Goal: Task Accomplishment & Management: Manage account settings

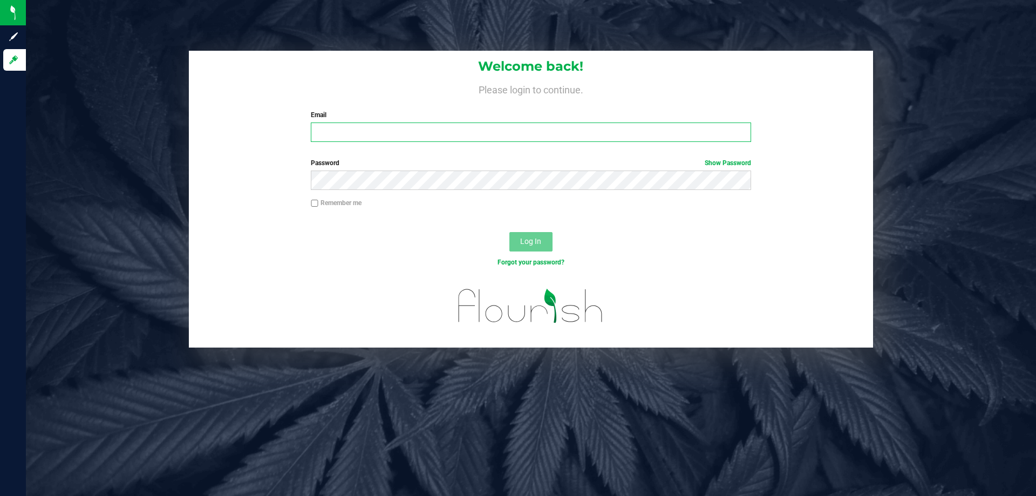
click at [446, 139] on input "Email" at bounding box center [531, 132] width 440 height 19
type input "[EMAIL_ADDRESS][DOMAIN_NAME]"
click at [509, 232] on button "Log In" at bounding box center [530, 241] width 43 height 19
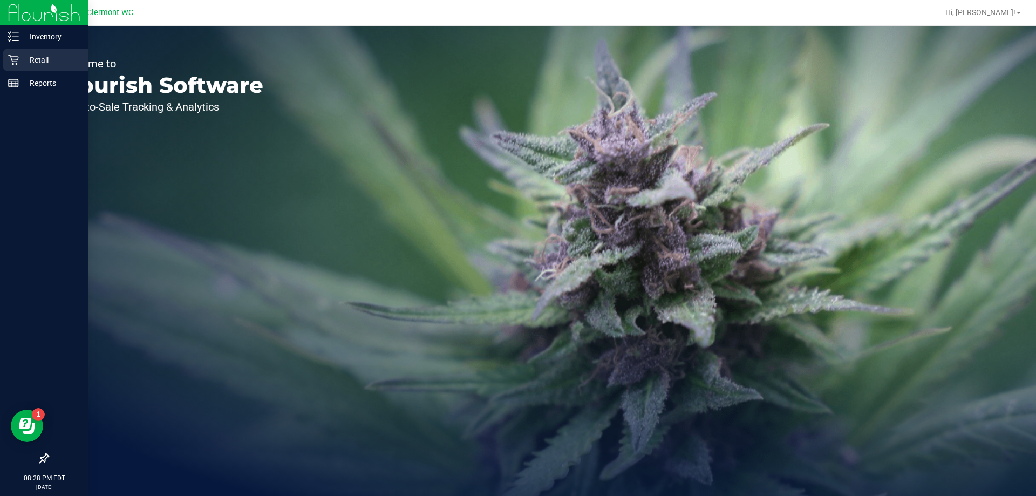
click at [36, 56] on p "Retail" at bounding box center [51, 59] width 65 height 13
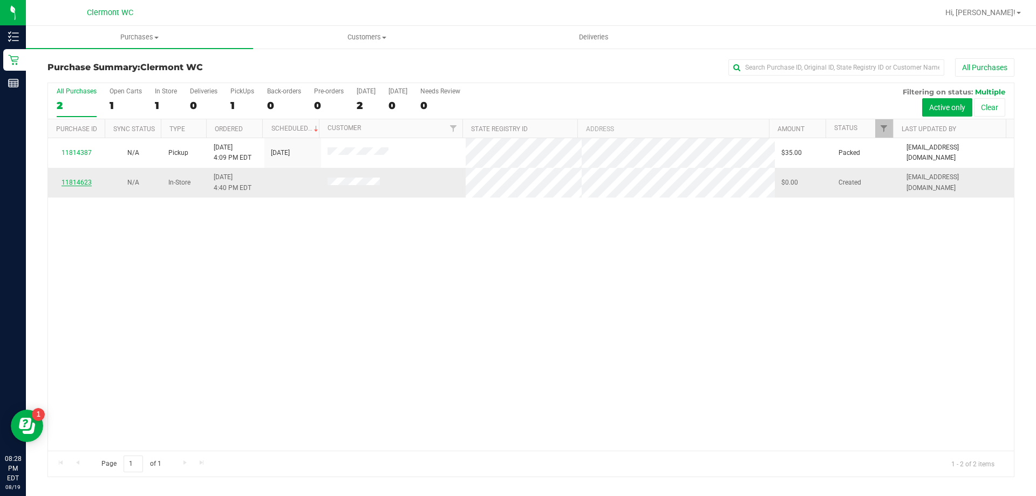
click at [88, 181] on link "11814623" at bounding box center [77, 183] width 30 height 8
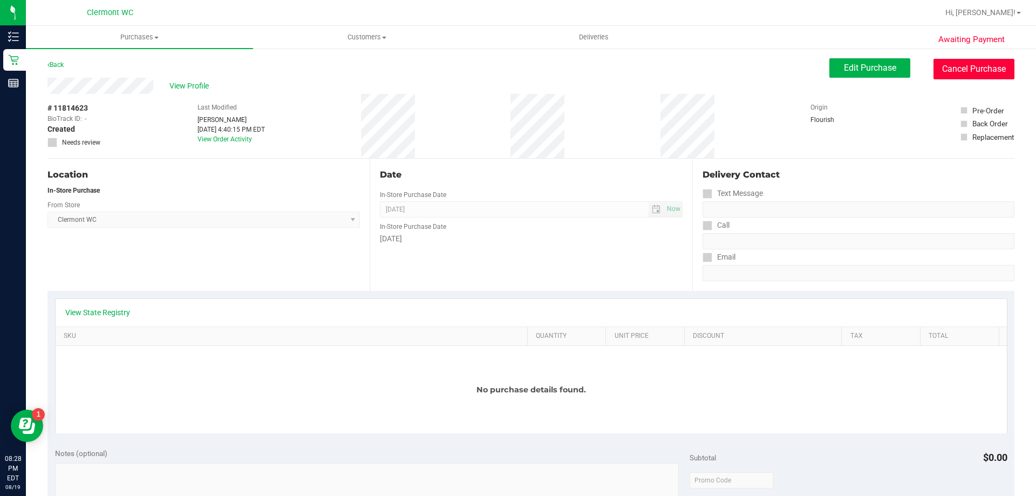
click at [960, 69] on button "Cancel Purchase" at bounding box center [974, 69] width 81 height 21
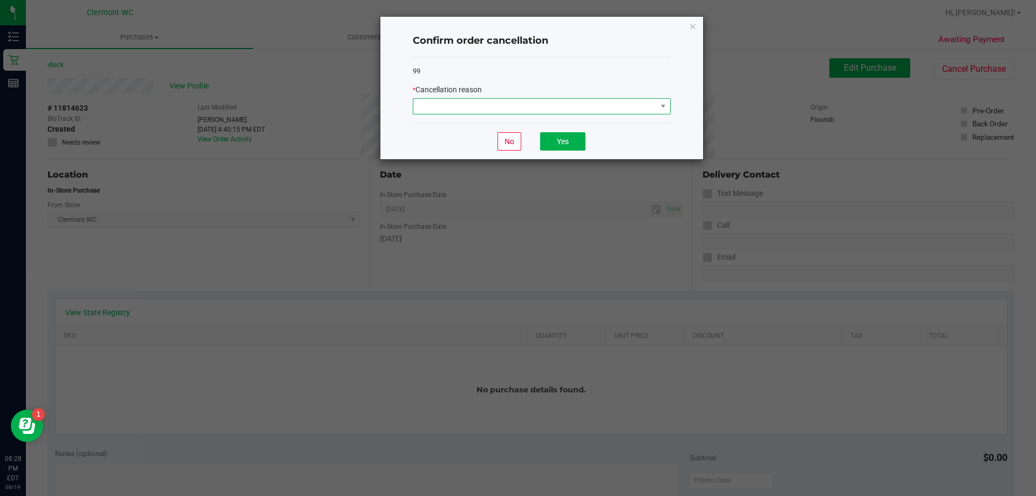
click at [581, 105] on span at bounding box center [534, 106] width 243 height 15
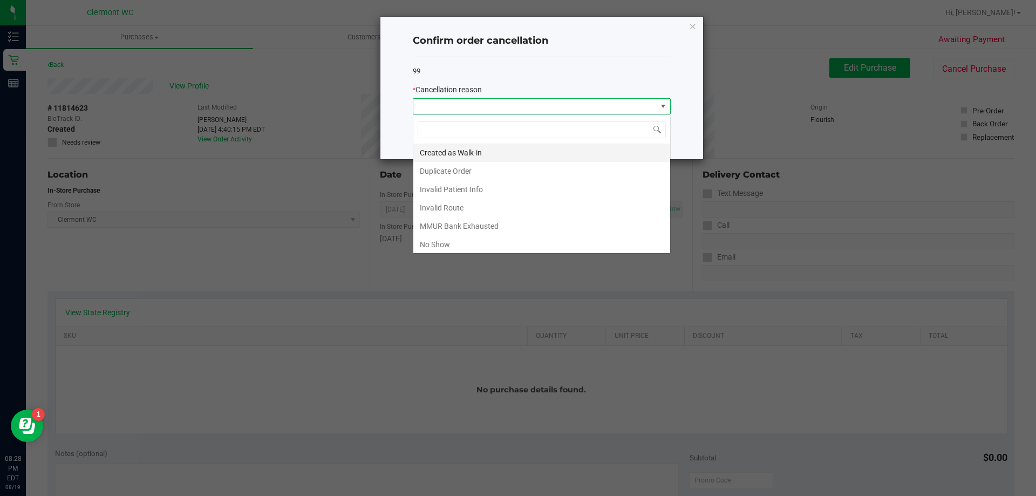
scroll to position [16, 258]
click at [457, 172] on li "Duplicate Order" at bounding box center [541, 171] width 257 height 18
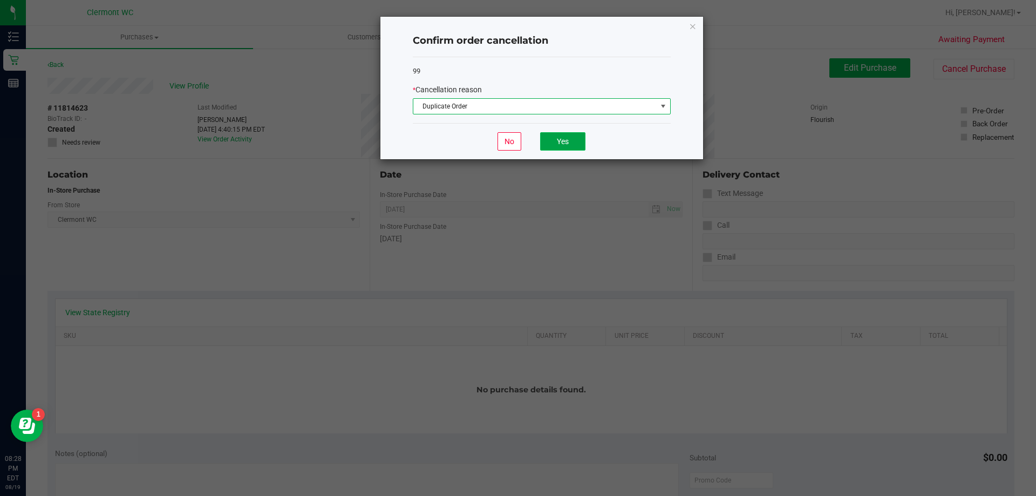
click at [581, 135] on button "Yes" at bounding box center [562, 141] width 45 height 18
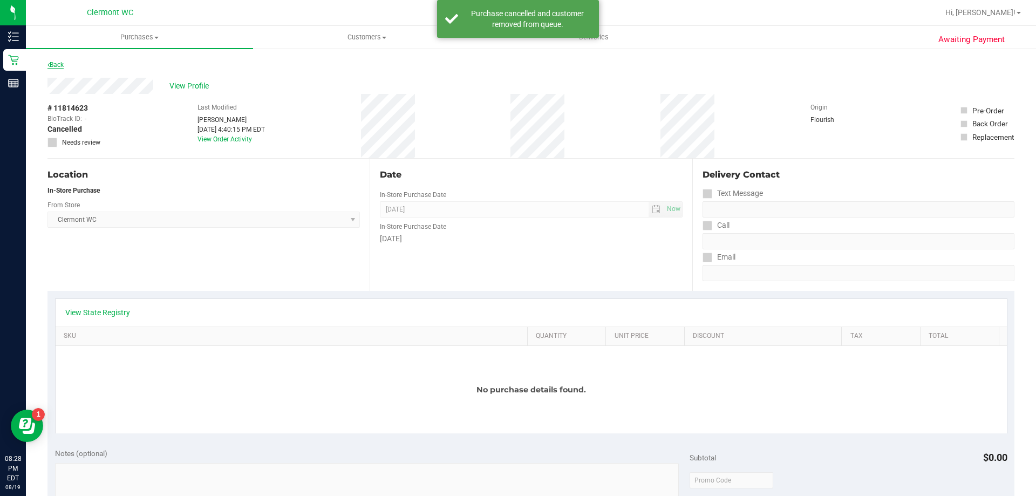
click at [52, 64] on link "Back" at bounding box center [55, 65] width 16 height 8
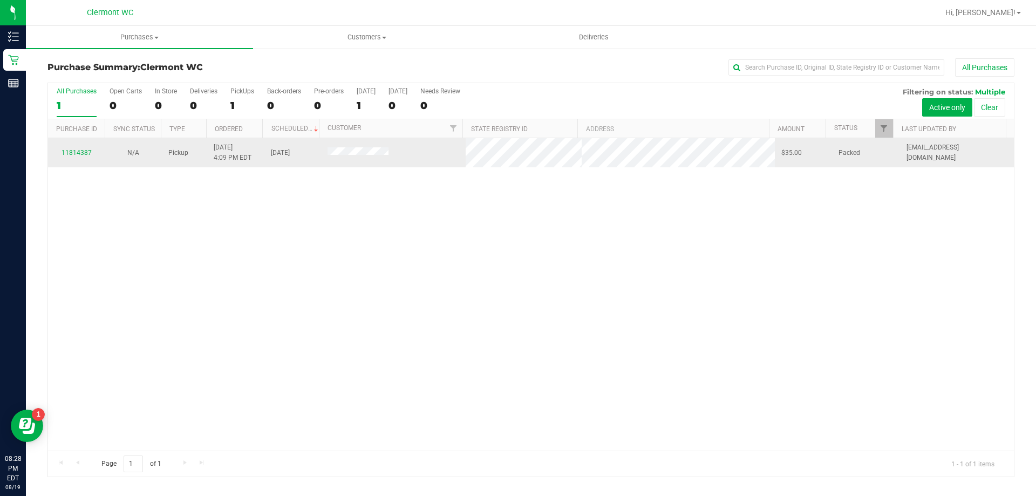
click at [76, 148] on div "11814387" at bounding box center [77, 153] width 44 height 10
click at [75, 151] on link "11814387" at bounding box center [77, 153] width 30 height 8
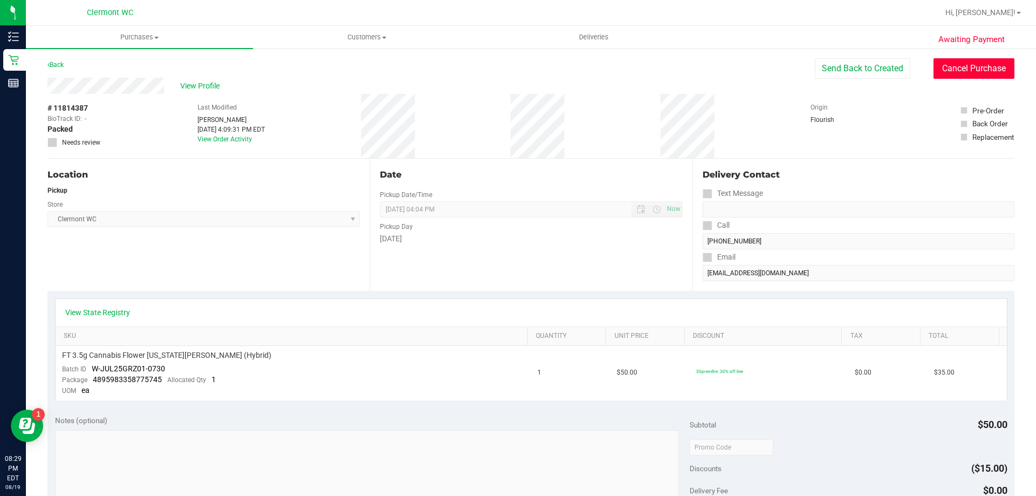
click at [976, 70] on button "Cancel Purchase" at bounding box center [974, 68] width 81 height 21
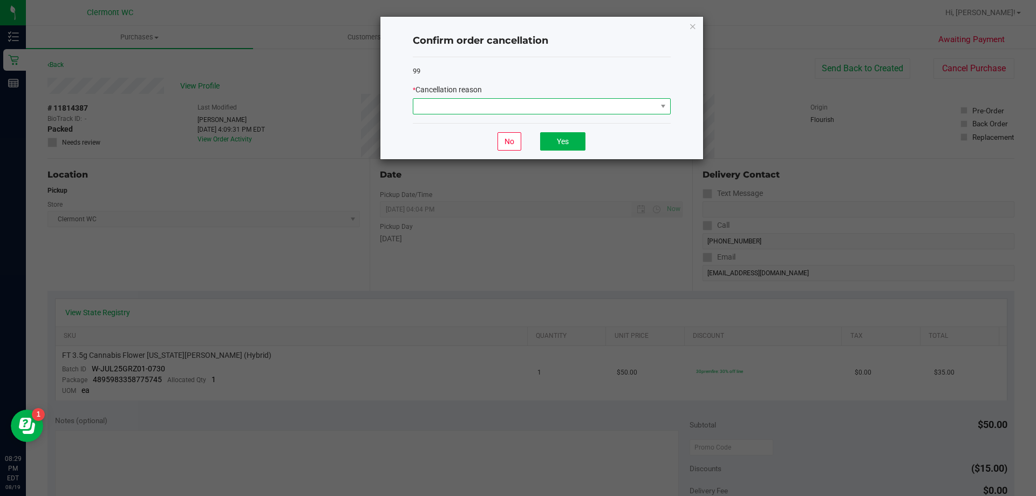
click at [591, 111] on span at bounding box center [534, 106] width 243 height 15
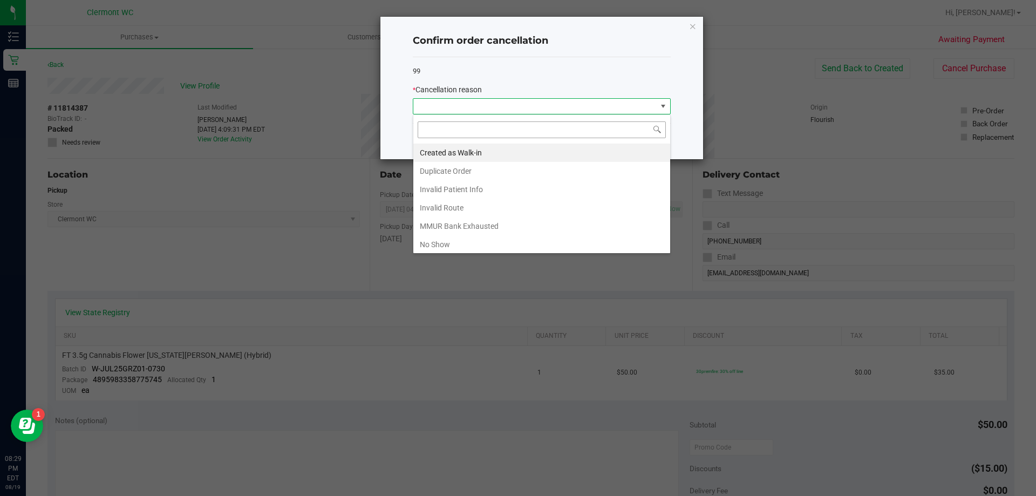
scroll to position [16, 258]
click at [467, 239] on li "No Show" at bounding box center [541, 244] width 257 height 18
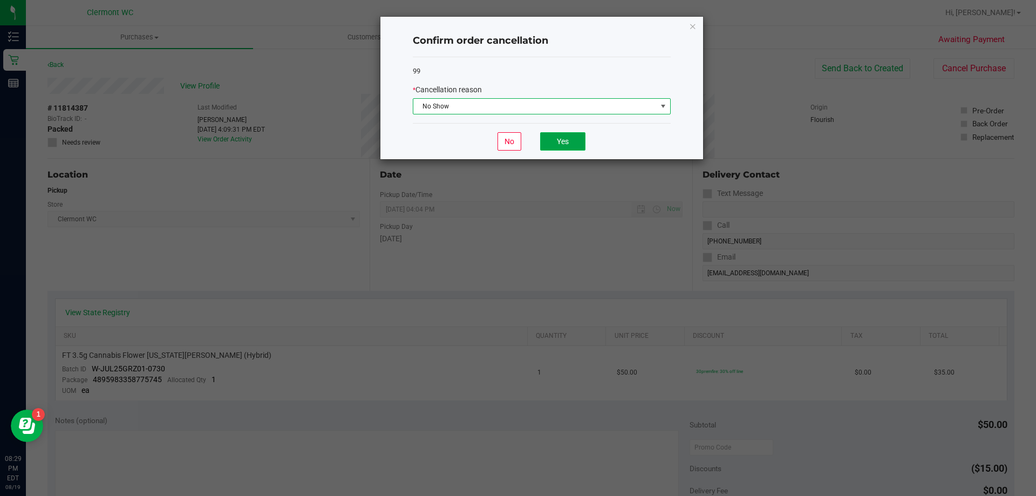
click at [554, 142] on button "Yes" at bounding box center [562, 141] width 45 height 18
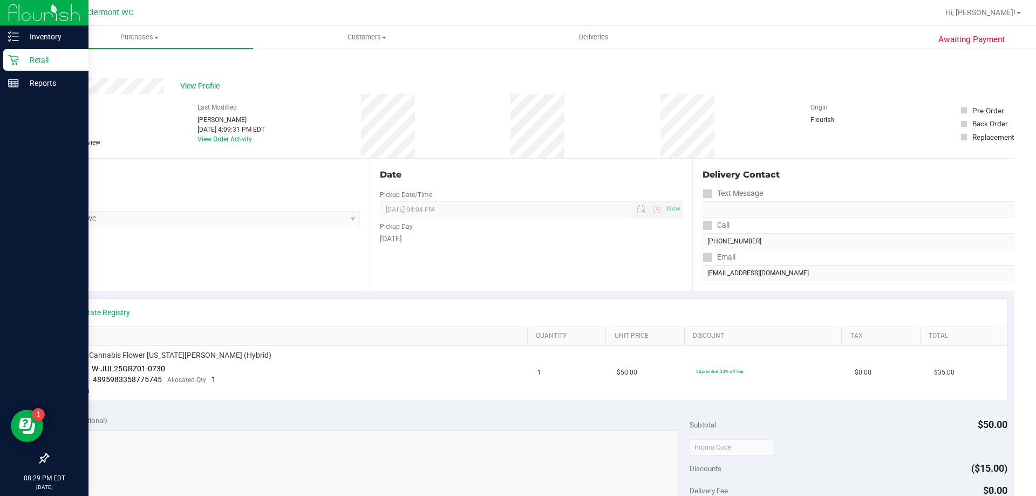
click at [10, 60] on icon at bounding box center [13, 60] width 11 height 11
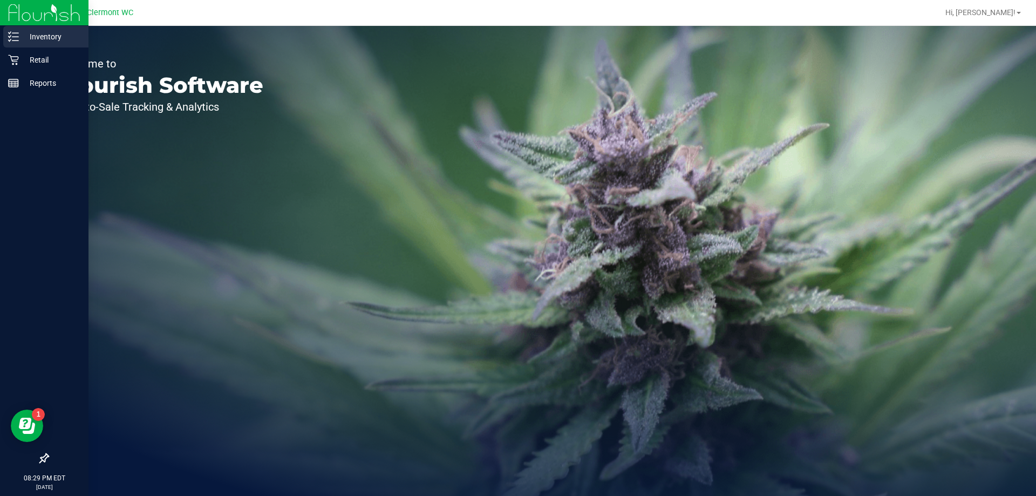
click at [30, 28] on div "Inventory" at bounding box center [45, 37] width 85 height 22
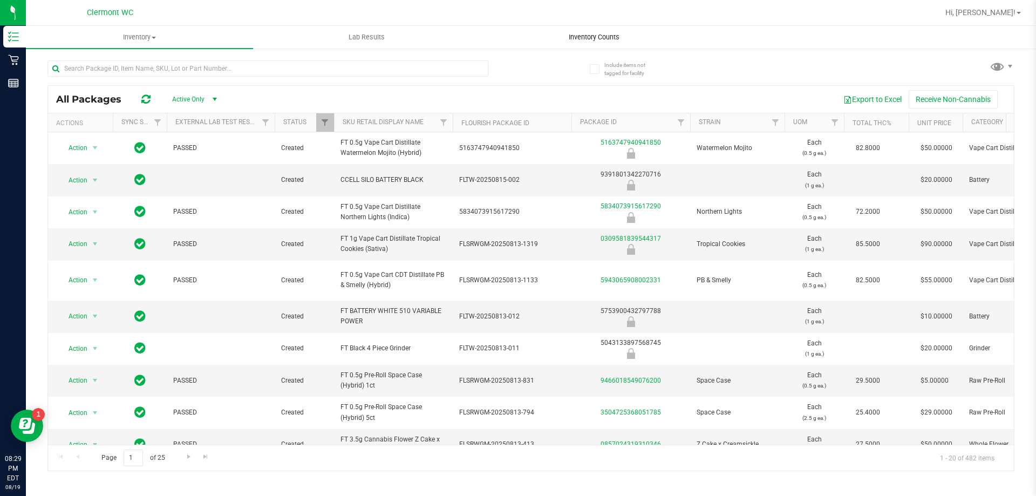
click at [589, 30] on uib-tab-heading "Inventory Counts" at bounding box center [594, 37] width 226 height 22
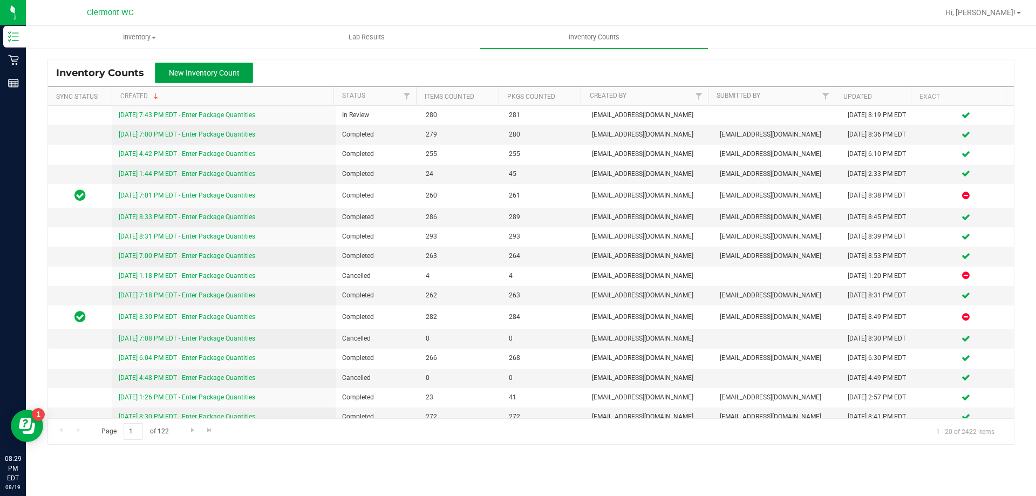
click at [249, 72] on button "New Inventory Count" at bounding box center [204, 73] width 98 height 21
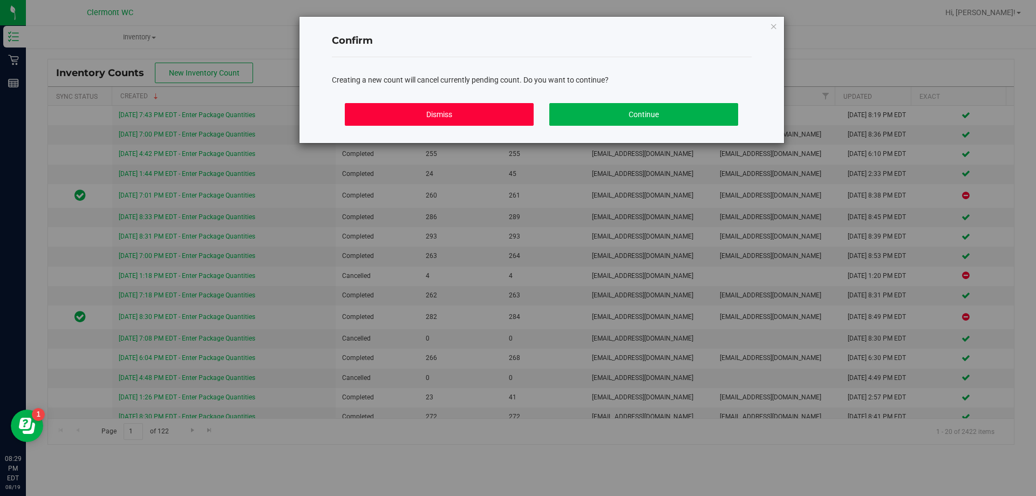
click at [390, 106] on button "Dismiss" at bounding box center [439, 114] width 189 height 23
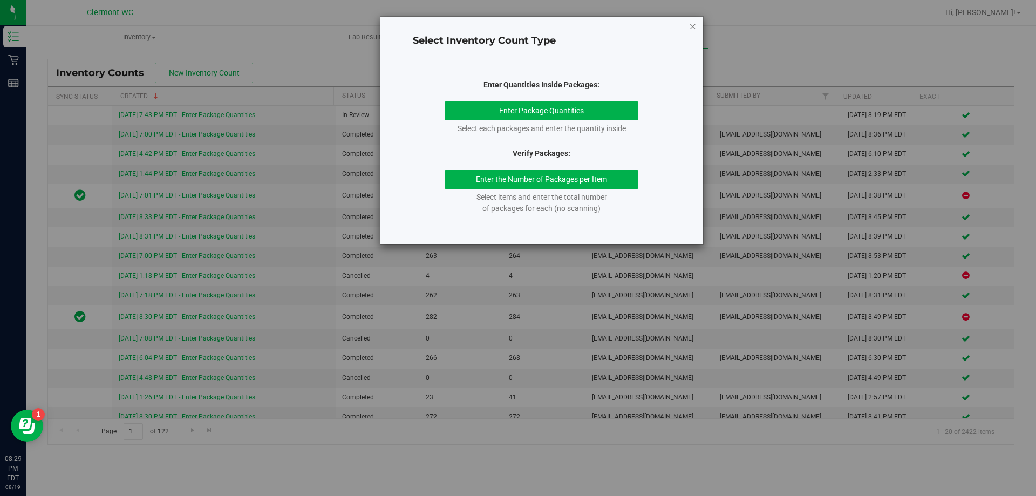
click at [696, 25] on icon "button" at bounding box center [693, 25] width 8 height 13
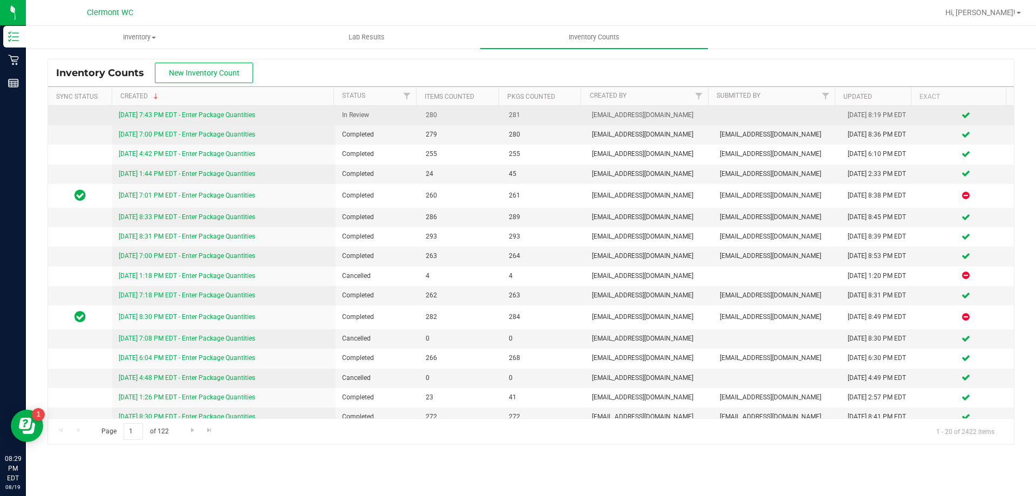
click at [167, 113] on link "8/19/25 7:43 PM EDT - Enter Package Quantities" at bounding box center [187, 115] width 137 height 8
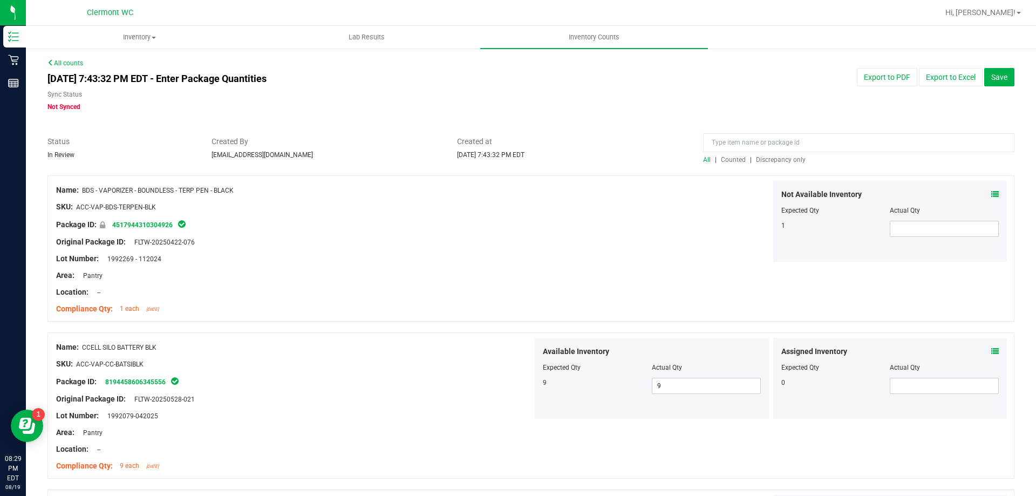
click at [775, 159] on span "Discrepancy only" at bounding box center [781, 160] width 50 height 8
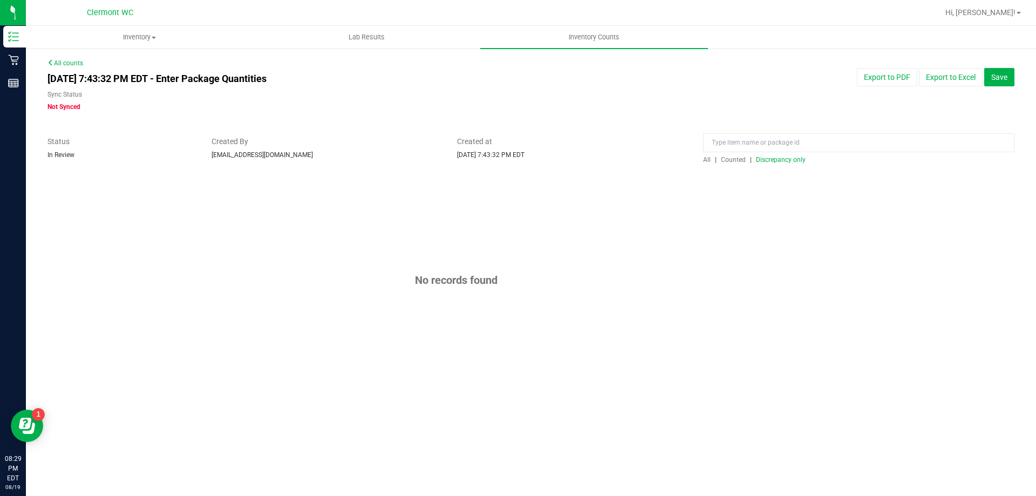
click at [711, 160] on span "All" at bounding box center [707, 160] width 8 height 8
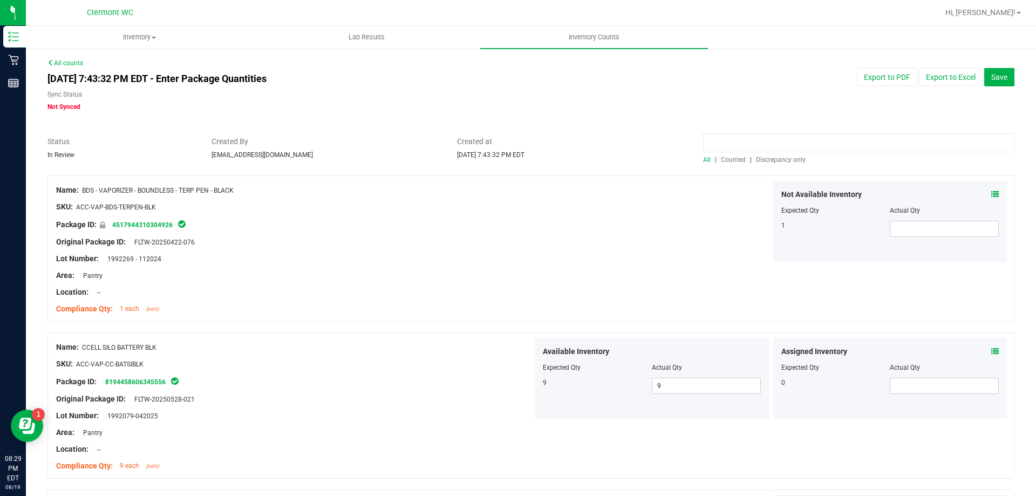
click at [748, 137] on input at bounding box center [858, 142] width 311 height 19
type input "grz"
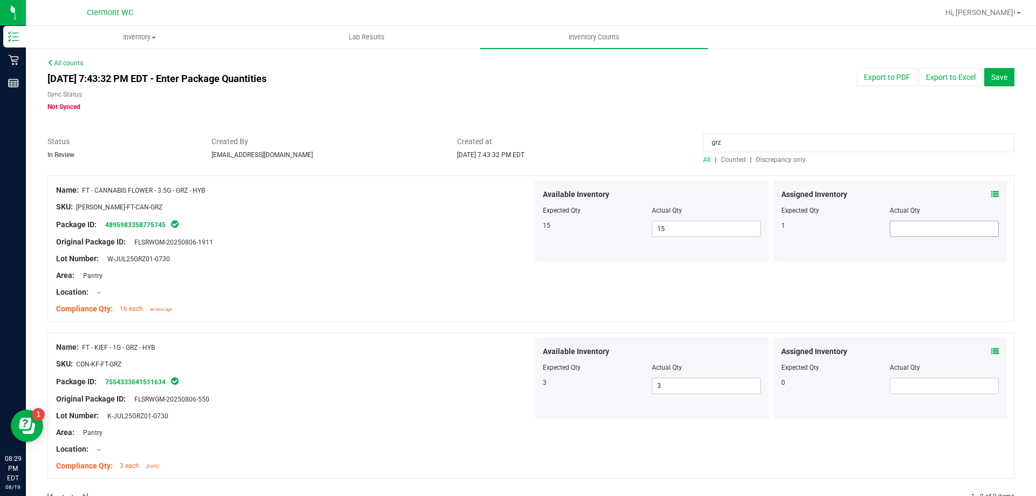
click at [927, 225] on span at bounding box center [944, 229] width 109 height 16
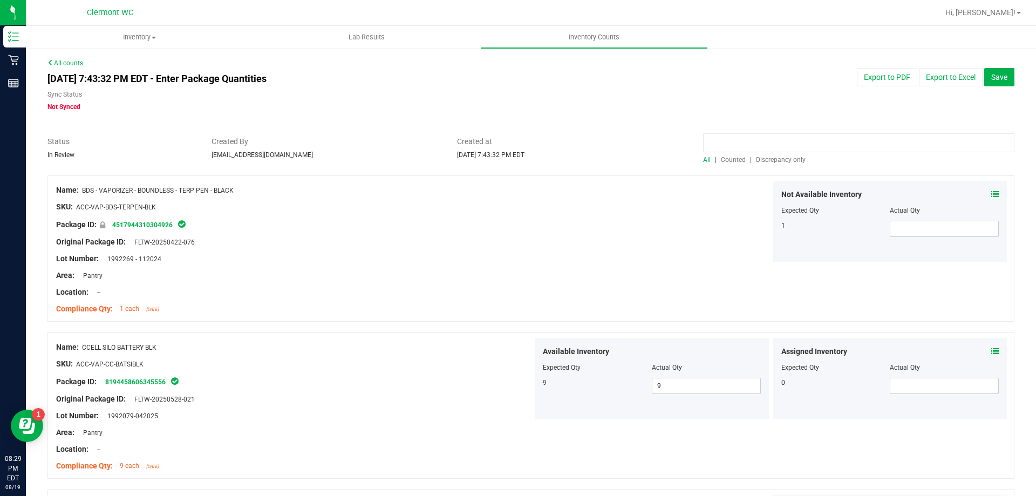
click at [788, 144] on input at bounding box center [858, 142] width 311 height 19
type input "grz"
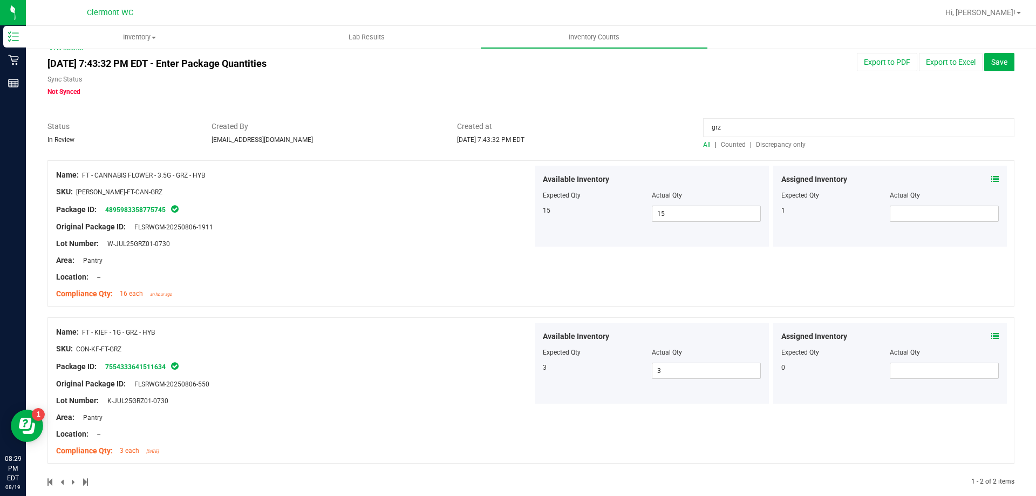
scroll to position [30, 0]
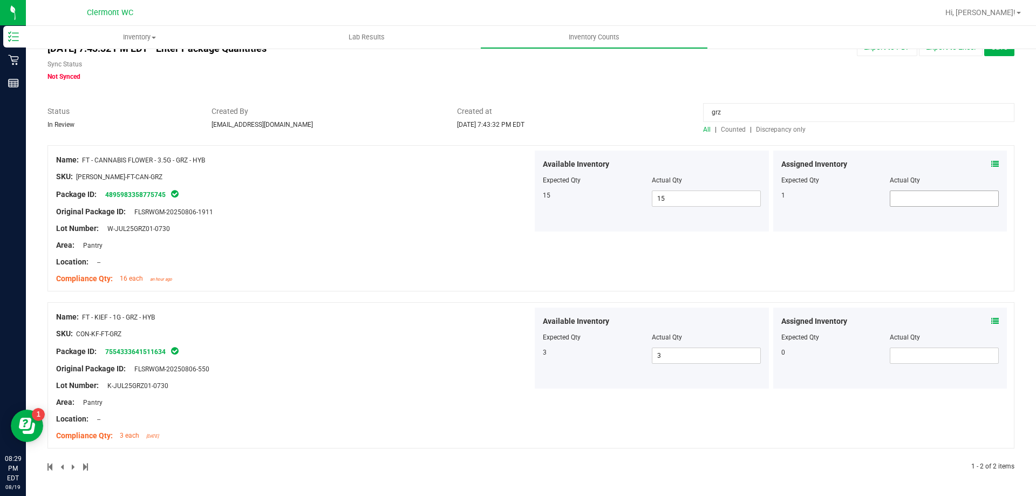
click at [890, 197] on span at bounding box center [944, 199] width 109 height 16
click at [890, 199] on span at bounding box center [944, 199] width 109 height 16
click at [991, 162] on icon at bounding box center [995, 164] width 8 height 8
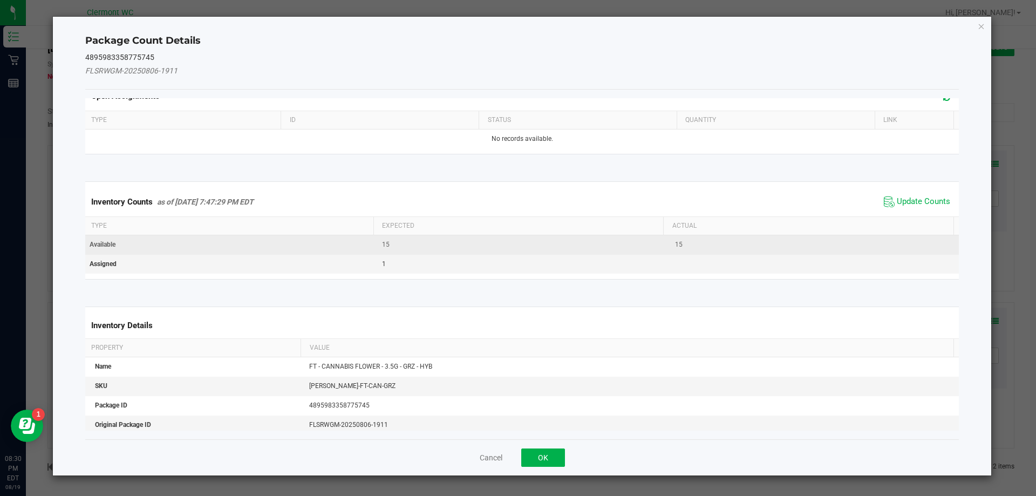
scroll to position [54, 0]
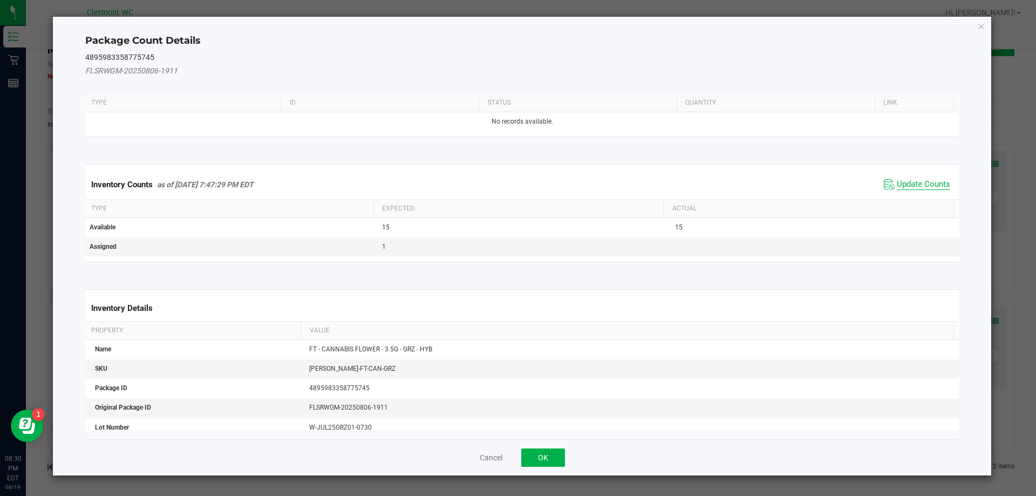
click at [926, 180] on span "Update Counts" at bounding box center [923, 184] width 53 height 11
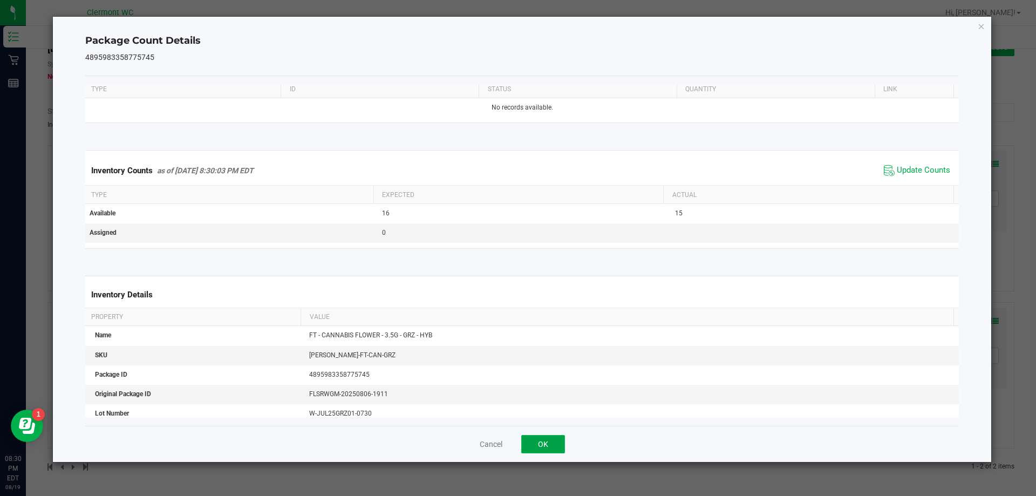
click at [547, 440] on button "OK" at bounding box center [543, 444] width 44 height 18
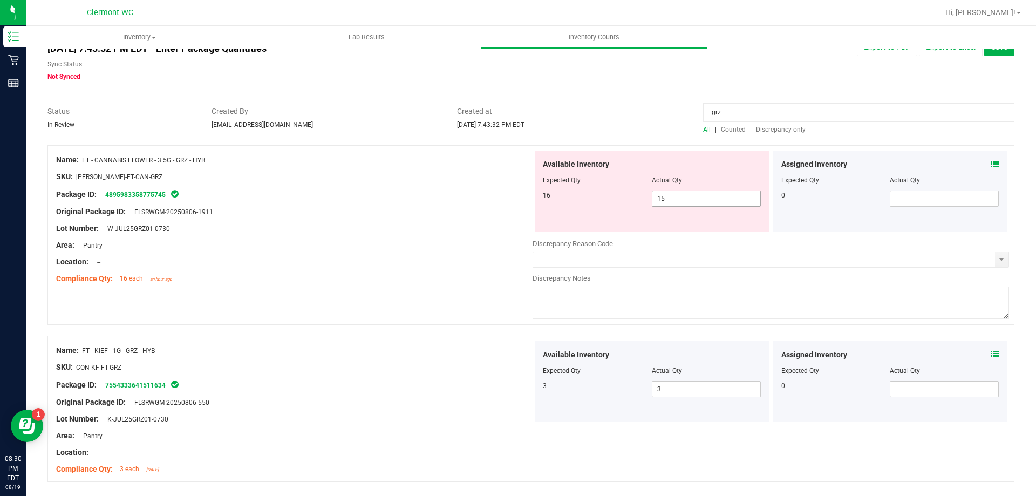
click at [670, 201] on span "15 15" at bounding box center [706, 199] width 109 height 16
type input "16"
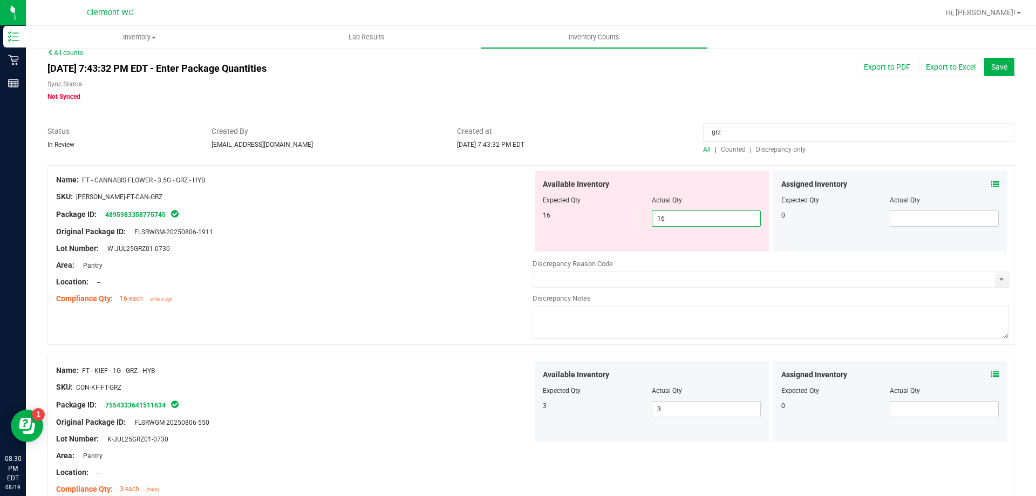
scroll to position [0, 0]
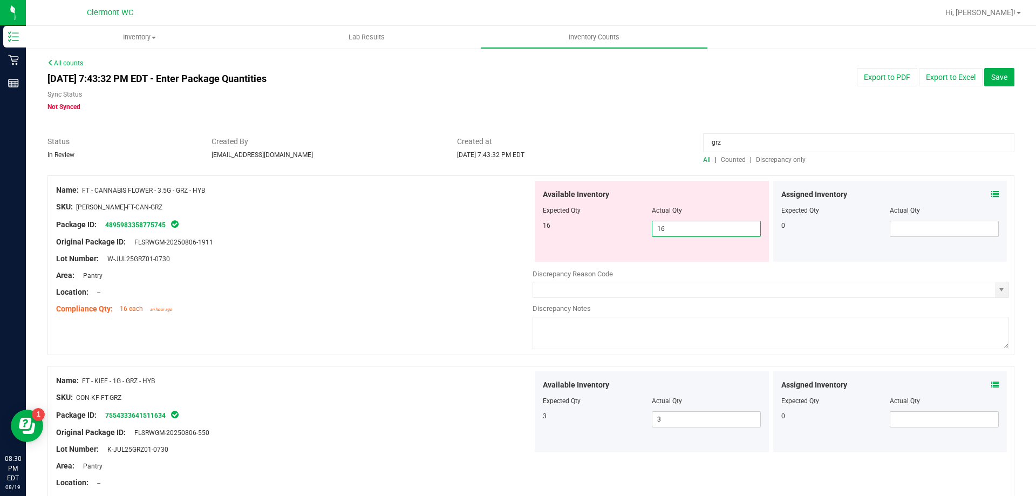
type input "16"
click at [880, 112] on div "All counts Aug 19, 2025 7:43:32 PM EDT - Enter Package Quantities Sync Status N…" at bounding box center [530, 303] width 967 height 491
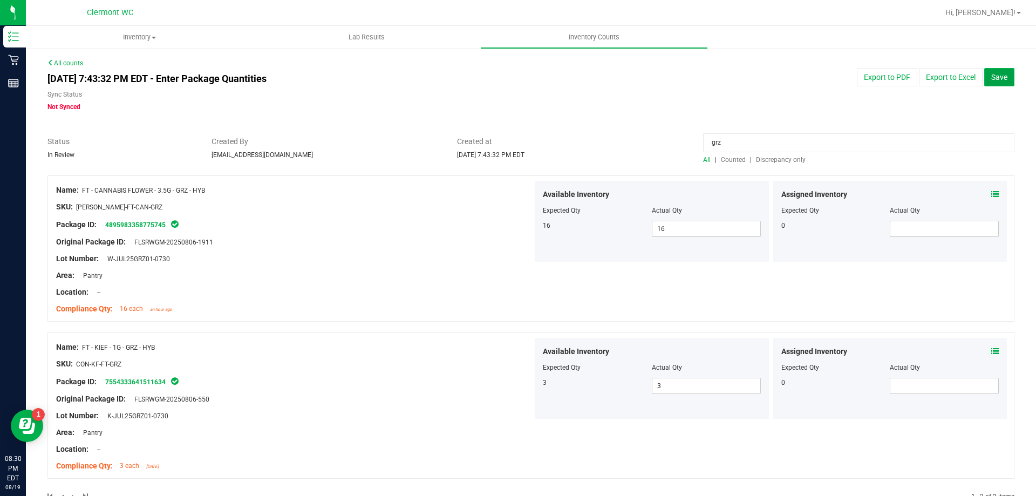
click at [995, 78] on span "Save" at bounding box center [999, 77] width 16 height 9
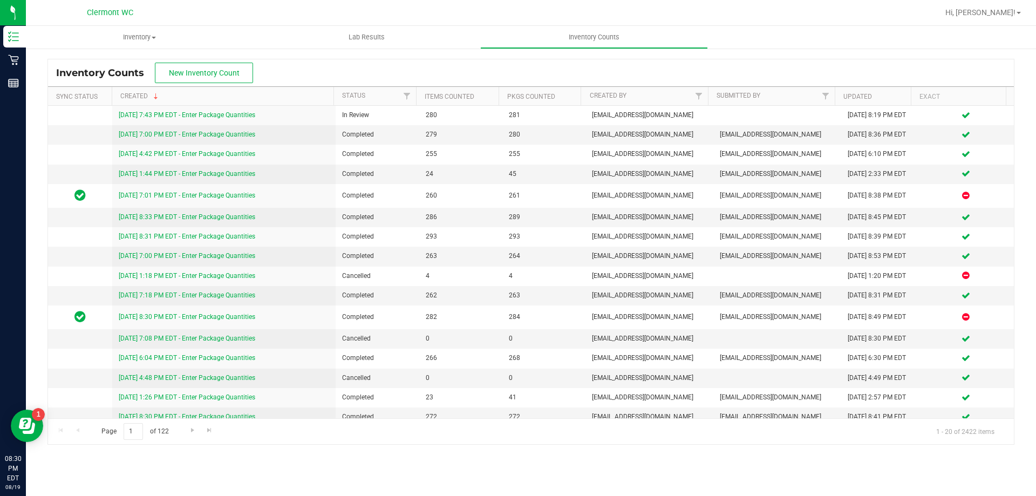
click at [1010, 4] on div "Hi, [PERSON_NAME]!" at bounding box center [983, 12] width 84 height 19
click at [1010, 11] on span "Hi, [PERSON_NAME]!" at bounding box center [980, 12] width 70 height 9
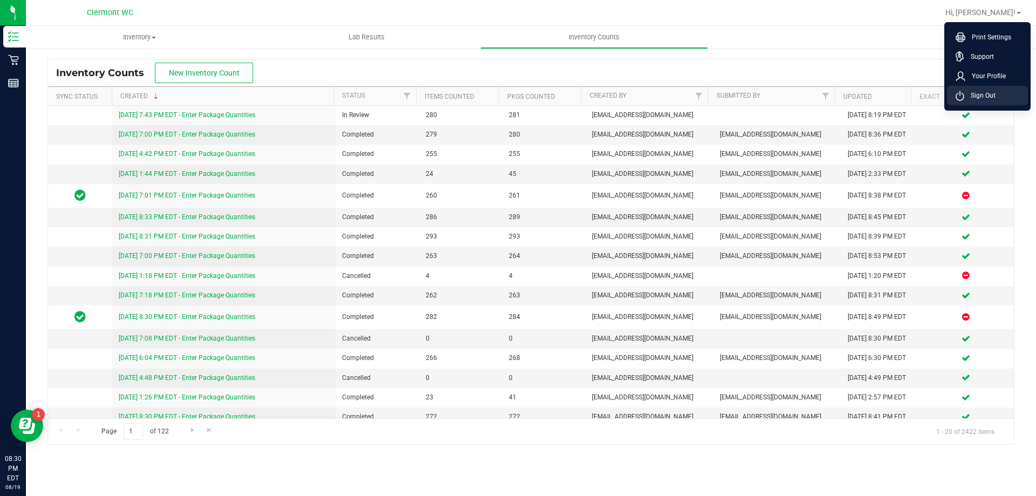
click at [985, 89] on li "Sign Out" at bounding box center [987, 95] width 81 height 19
